Goal: Task Accomplishment & Management: Manage account settings

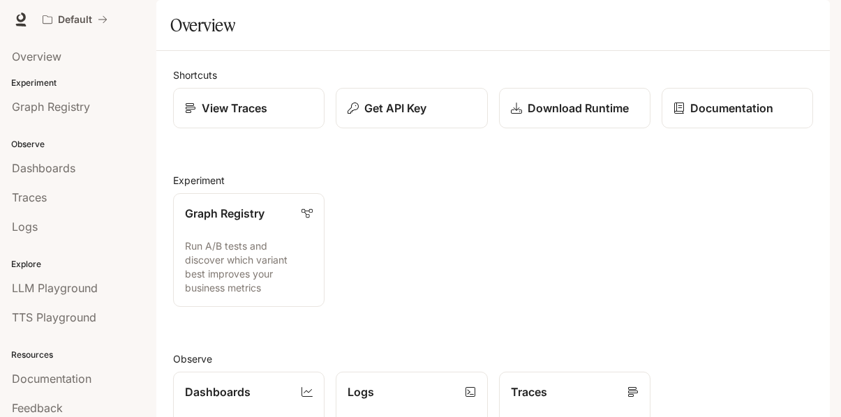
click at [811, 17] on icon "button" at bounding box center [810, 20] width 8 height 8
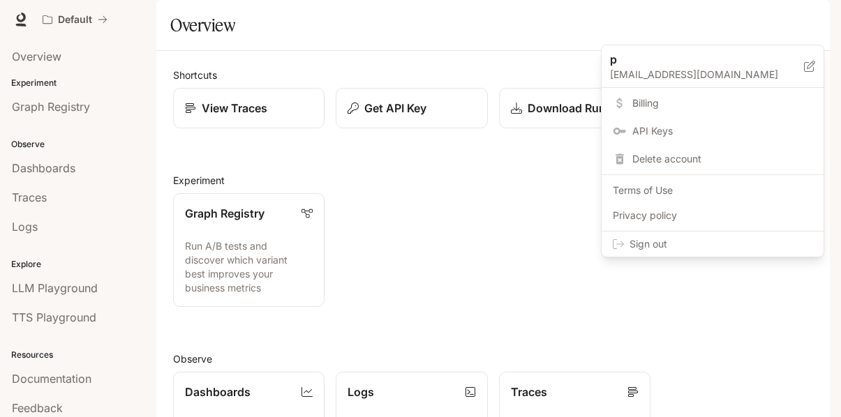
click at [649, 105] on span "Billing" at bounding box center [722, 103] width 180 height 14
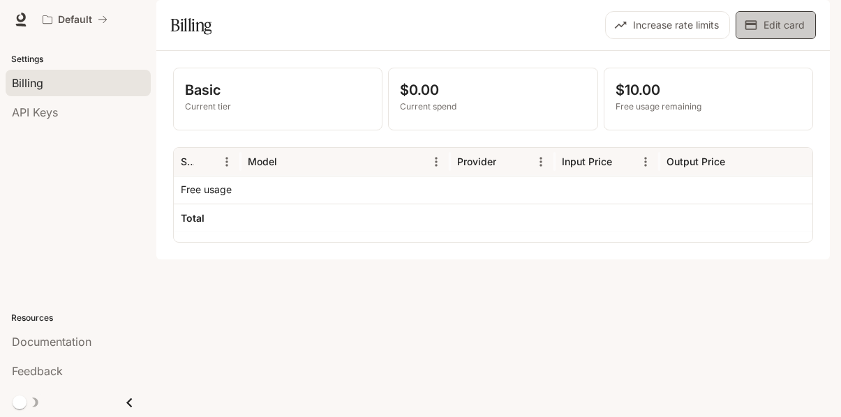
click at [788, 39] on button "Edit card" at bounding box center [775, 25] width 80 height 28
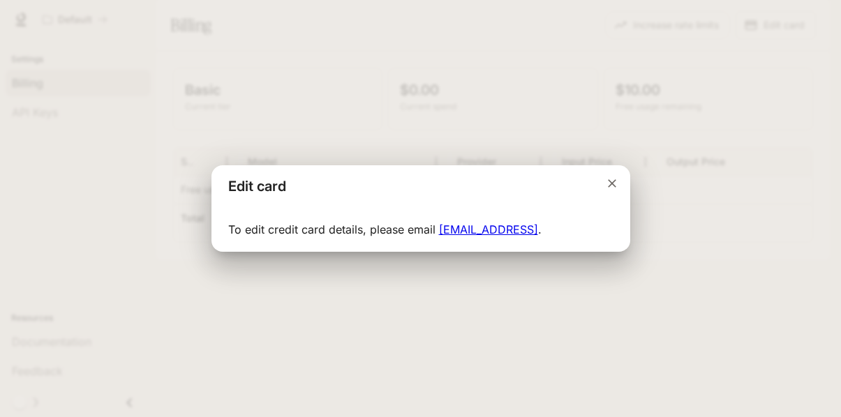
click at [613, 177] on icon "Close dialog" at bounding box center [612, 183] width 14 height 14
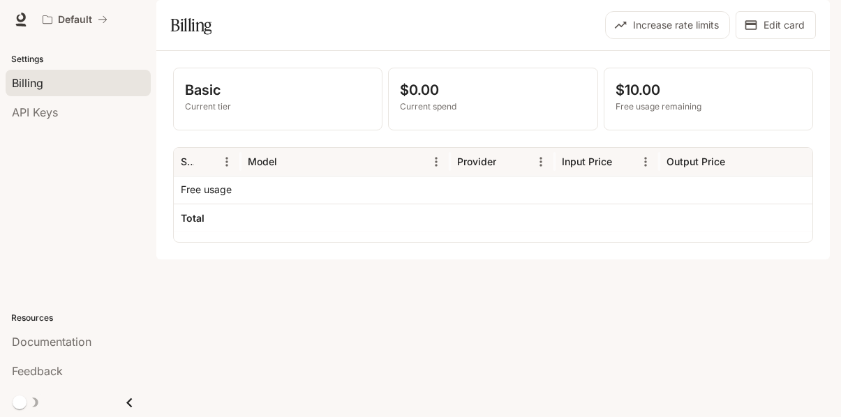
click at [808, 20] on icon "button" at bounding box center [809, 19] width 11 height 11
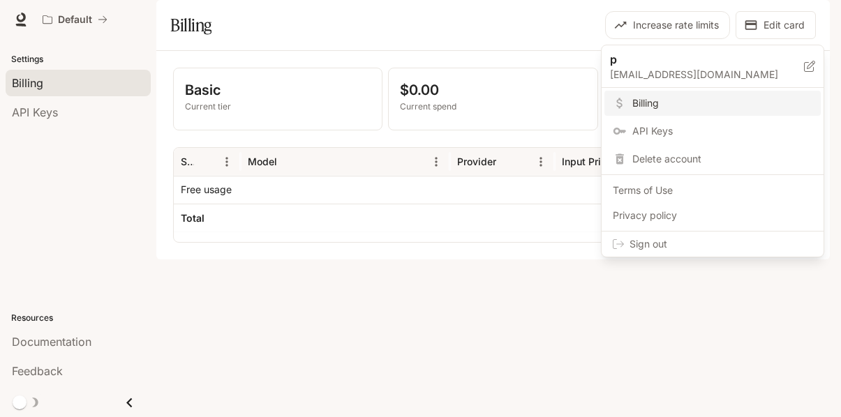
click at [640, 318] on div at bounding box center [420, 208] width 841 height 417
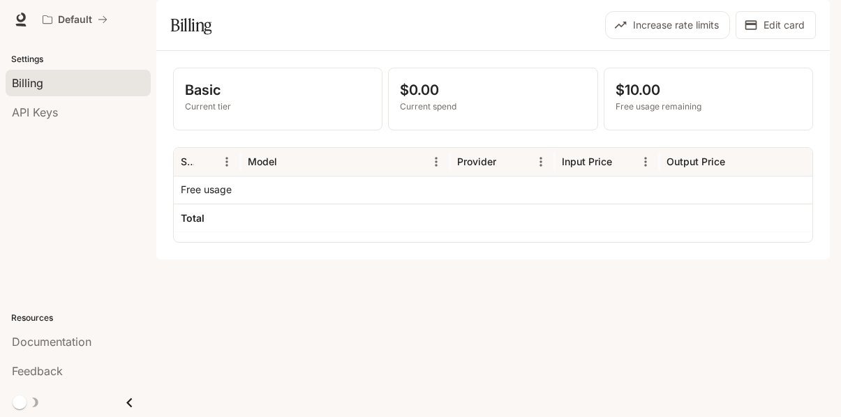
click at [414, 18] on div "Default" at bounding box center [370, 20] width 669 height 28
click at [262, 259] on div "Basic Current tier $0.00 Current spend $10.00 Free usage remaining Service Mode…" at bounding box center [492, 155] width 673 height 209
click at [414, 18] on div "Default" at bounding box center [370, 20] width 669 height 28
click at [50, 115] on span "API Keys" at bounding box center [35, 112] width 46 height 17
